Goal: Task Accomplishment & Management: Use online tool/utility

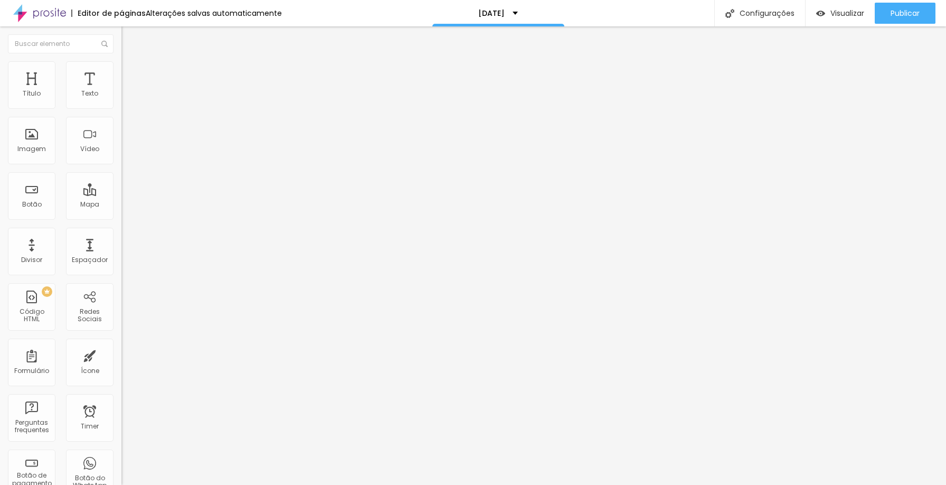
click at [121, 142] on div at bounding box center [181, 133] width 121 height 82
click at [121, 91] on img at bounding box center [124, 87] width 6 height 6
click at [129, 35] on img "button" at bounding box center [133, 38] width 8 height 8
click at [121, 135] on div at bounding box center [181, 133] width 121 height 82
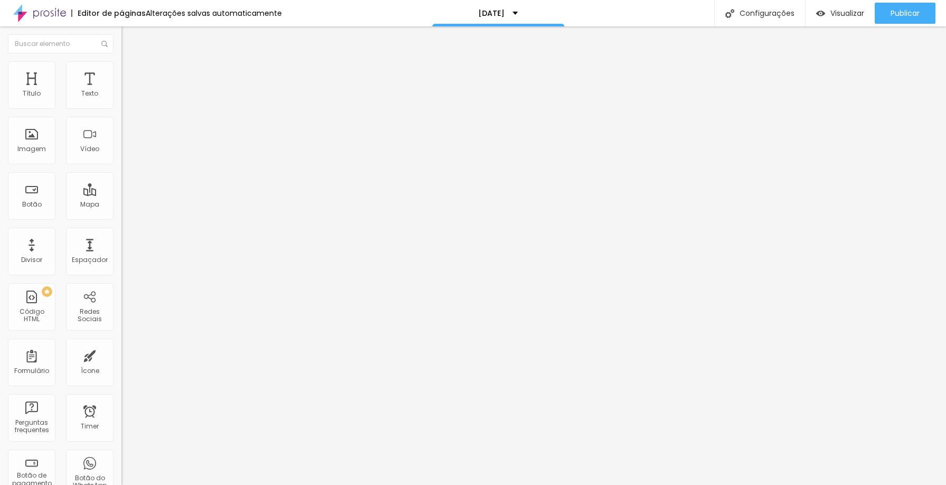
scroll to position [938, 0]
click at [121, 106] on img at bounding box center [124, 101] width 7 height 7
